Goal: Information Seeking & Learning: Learn about a topic

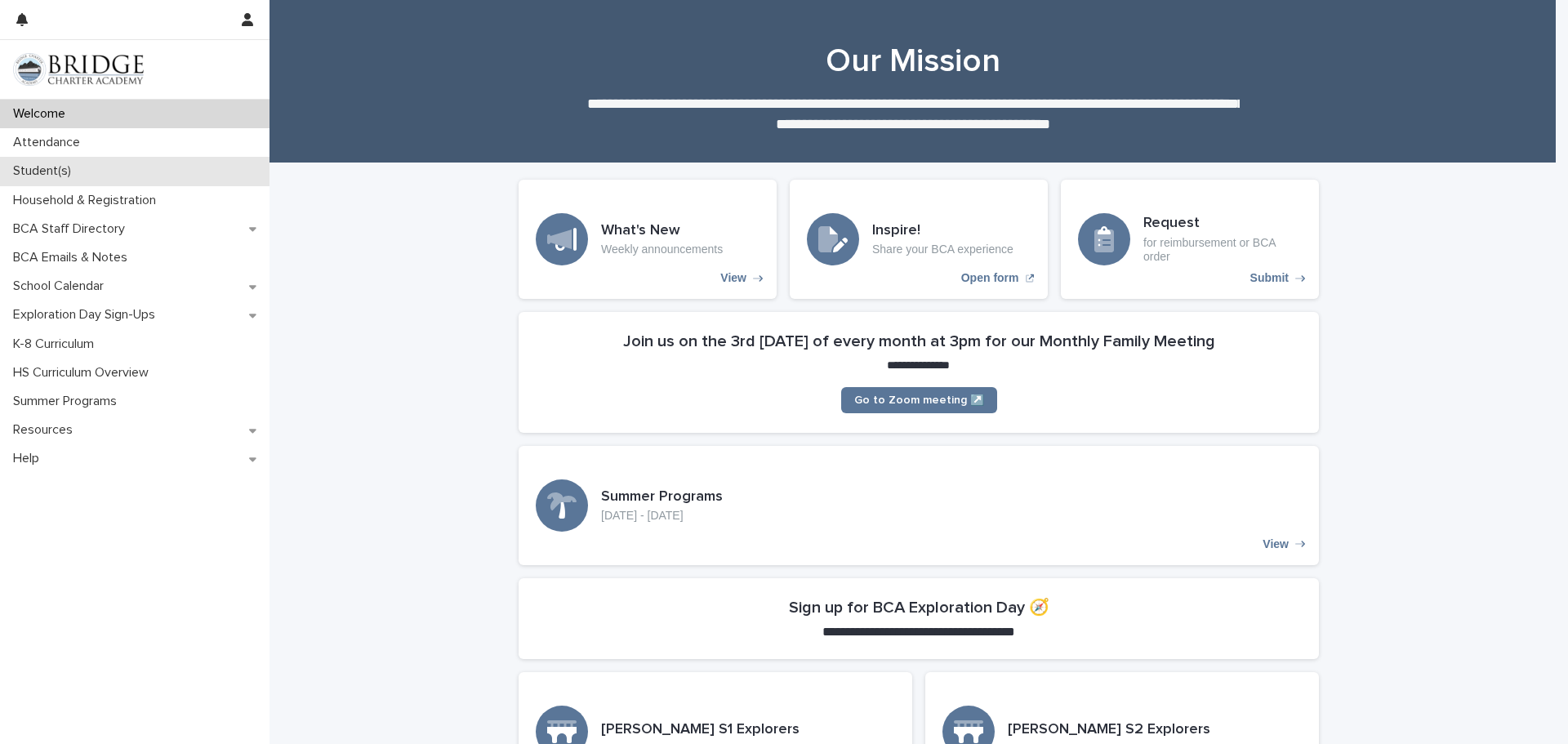
click at [128, 171] on div "Student(s)" at bounding box center [134, 170] width 269 height 28
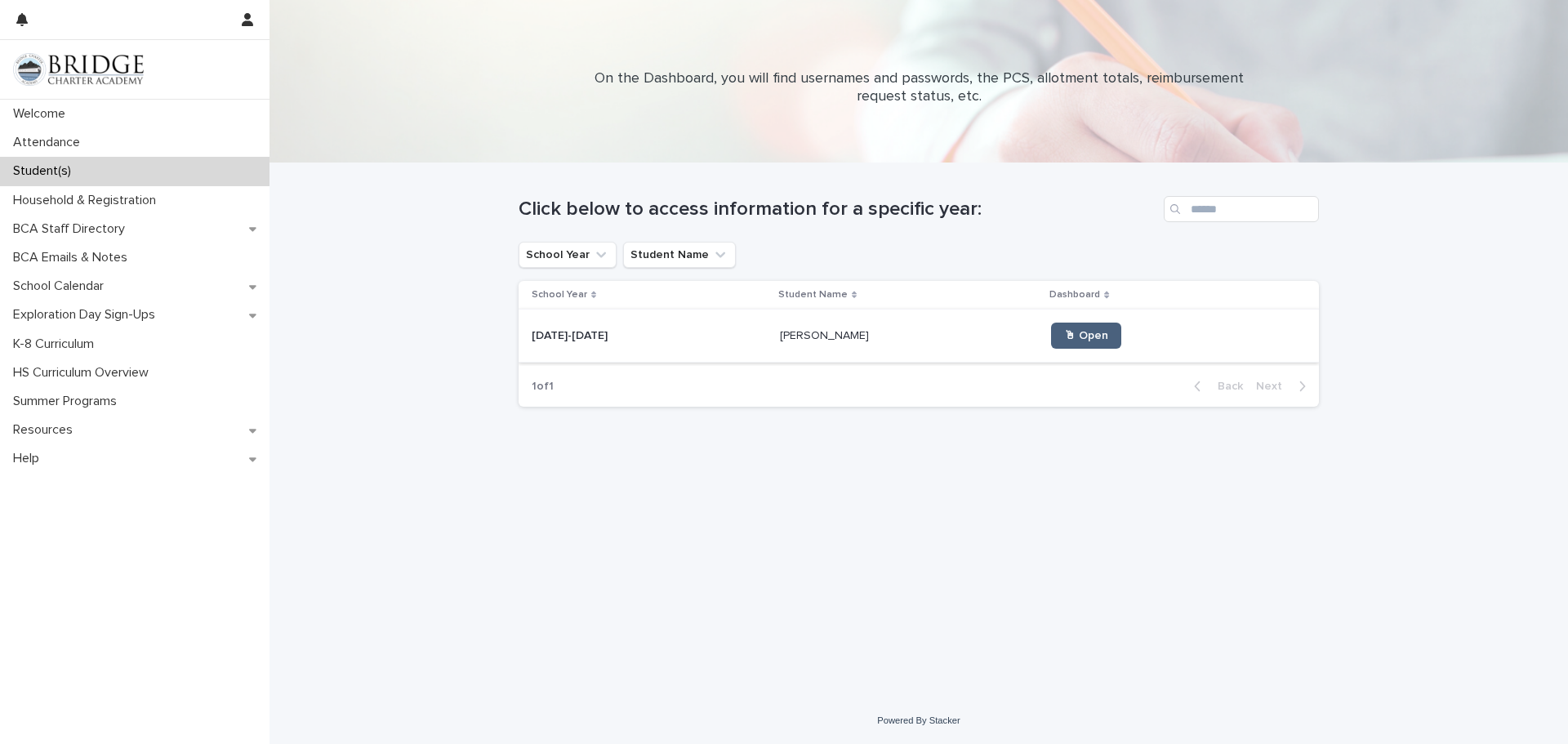
click at [1068, 343] on link "🖱 Open" at bounding box center [1086, 336] width 71 height 26
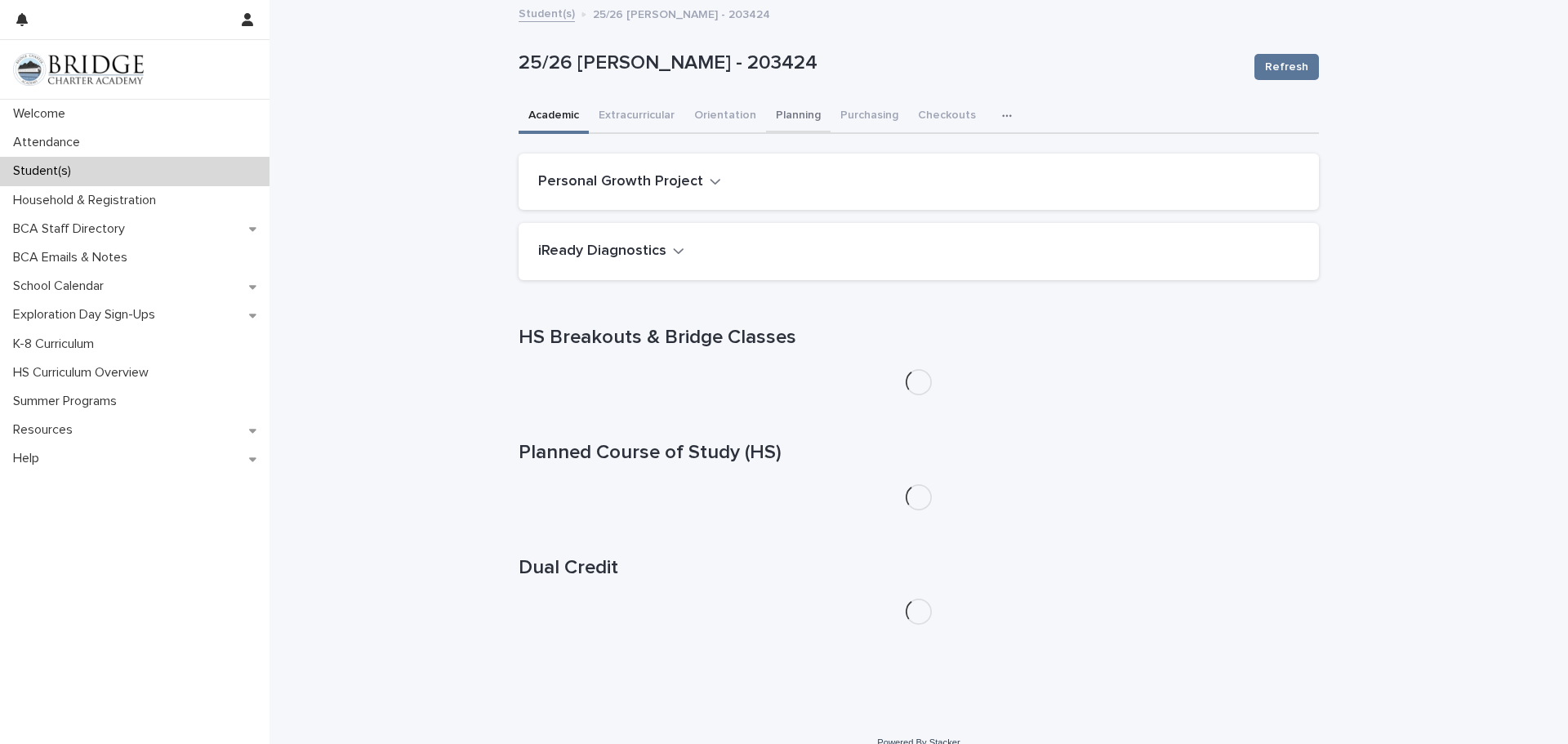
click at [792, 113] on button "Planning" at bounding box center [798, 117] width 65 height 34
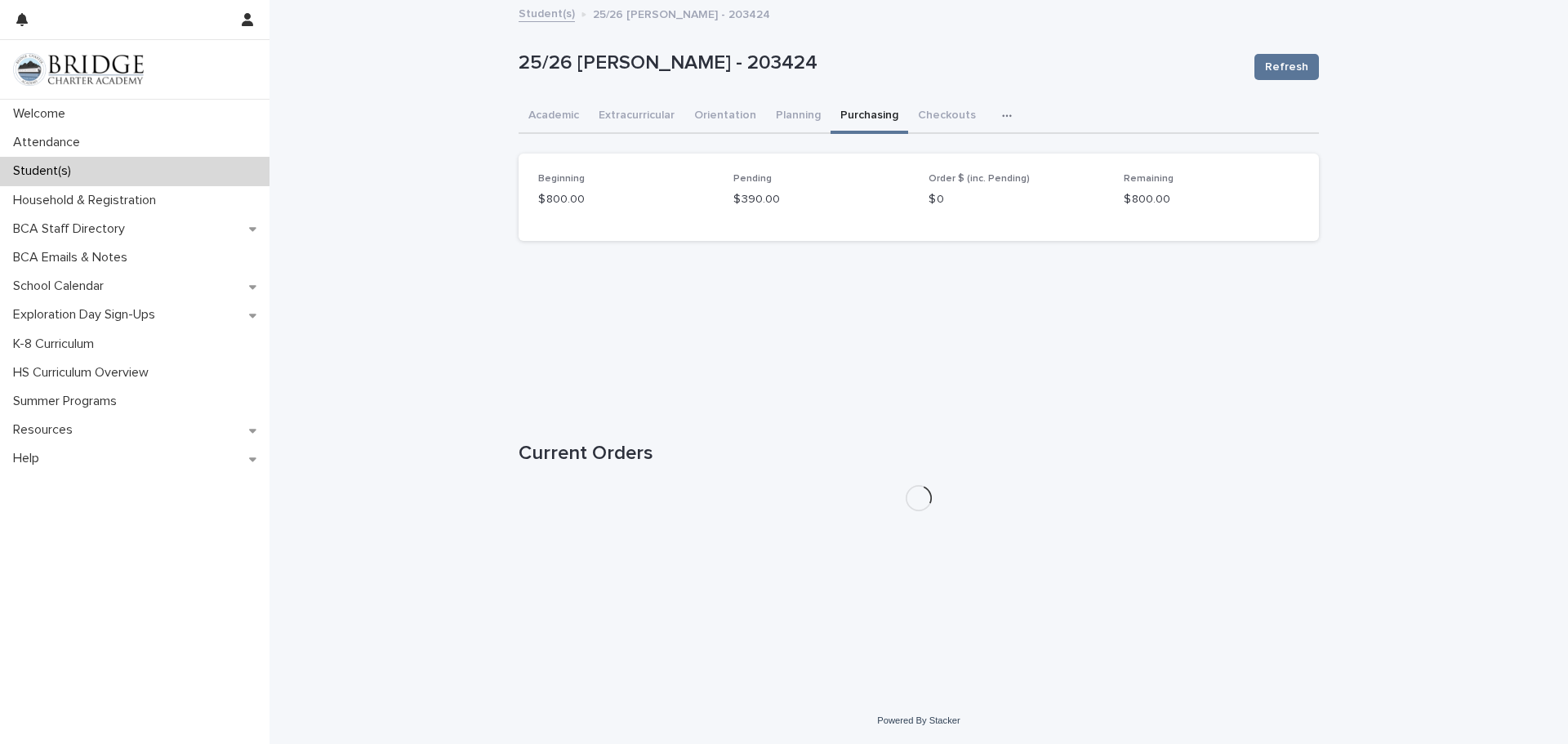
click at [856, 118] on button "Purchasing" at bounding box center [869, 117] width 77 height 34
click at [792, 113] on button "Planning" at bounding box center [798, 117] width 65 height 34
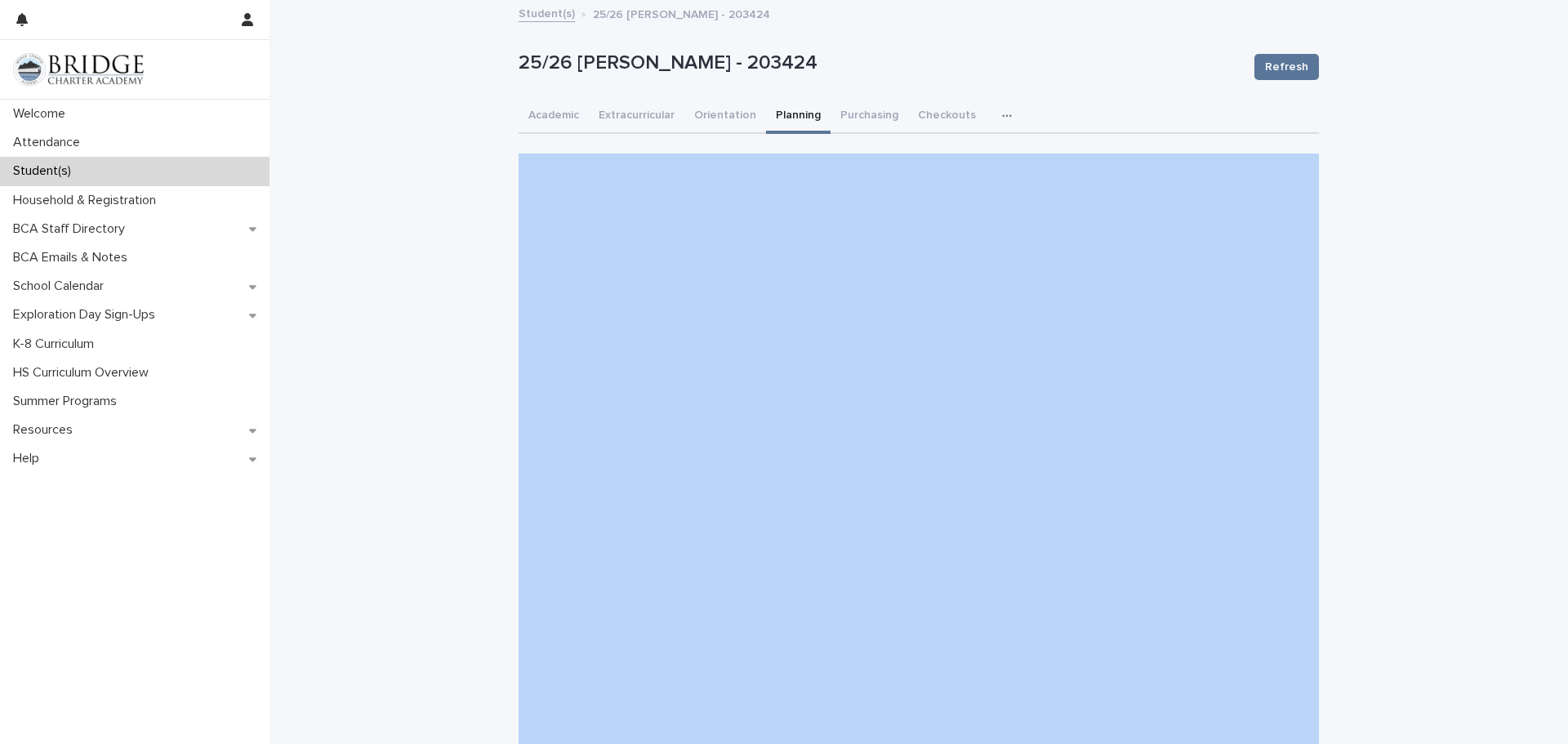
drag, startPoint x: 1554, startPoint y: 103, endPoint x: 1554, endPoint y: 232, distance: 129.0
